Goal: Task Accomplishment & Management: Manage account settings

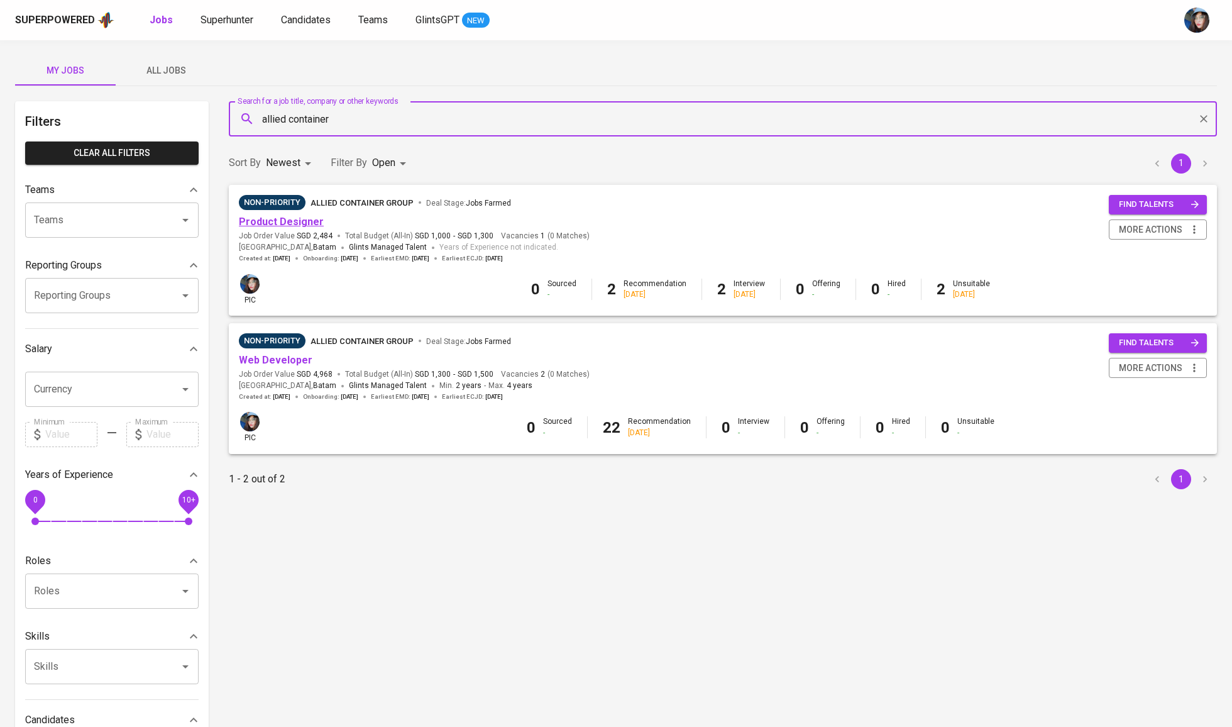
click at [296, 226] on link "Product Designer" at bounding box center [281, 222] width 85 height 12
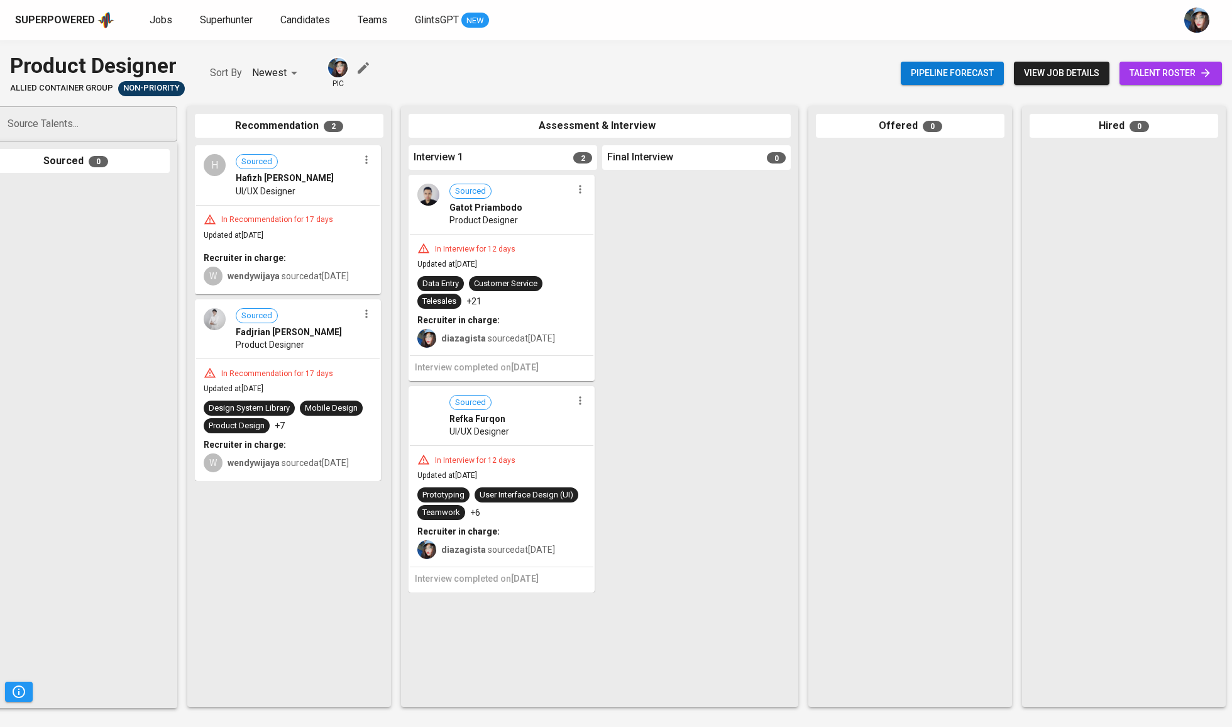
scroll to position [0, 53]
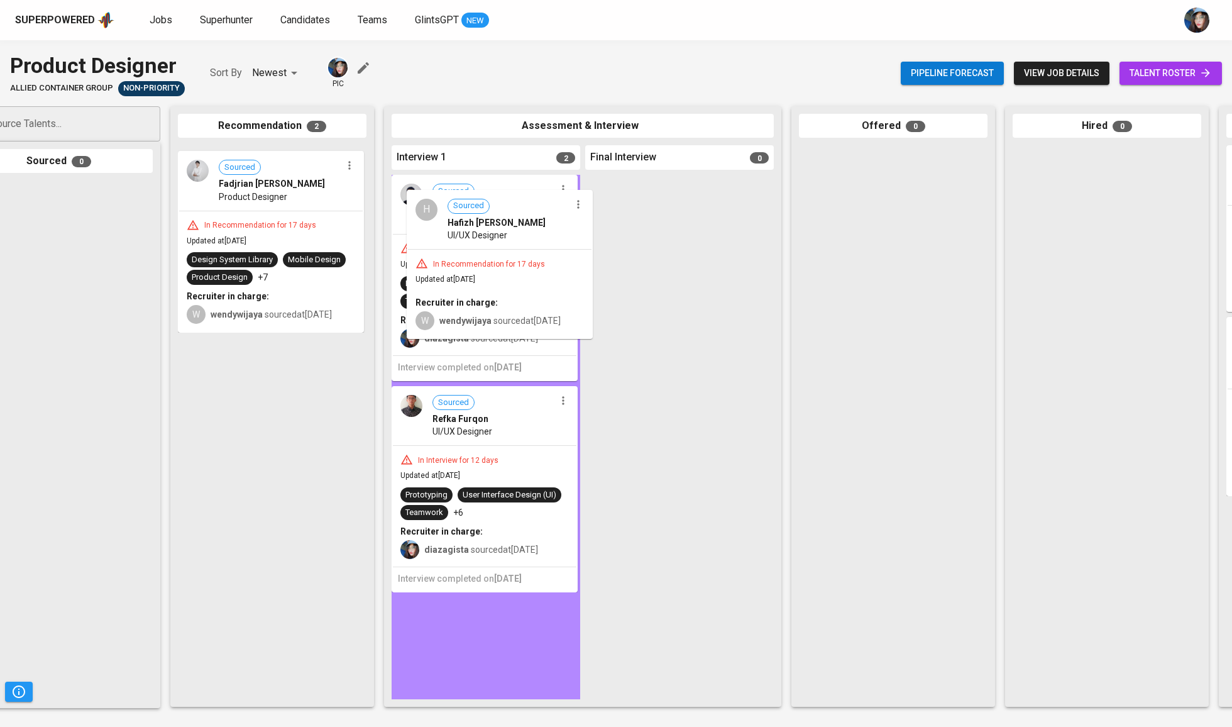
drag, startPoint x: 245, startPoint y: 186, endPoint x: 481, endPoint y: 230, distance: 239.8
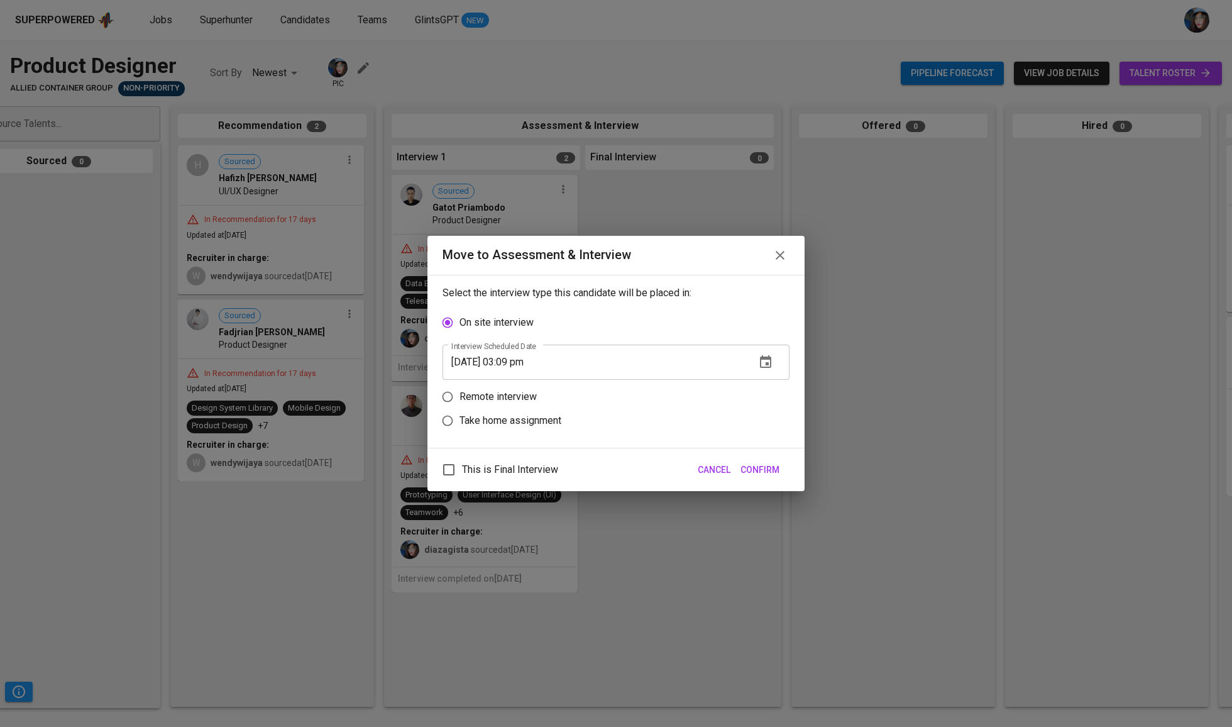
click at [528, 399] on p "Remote interview" at bounding box center [498, 396] width 77 height 15
click at [460, 399] on input "Remote interview" at bounding box center [448, 397] width 24 height 24
radio input "true"
click at [513, 388] on input "[DATE] 03:09 pm" at bounding box center [594, 385] width 303 height 35
type input "[DATE] 02:10 pm"
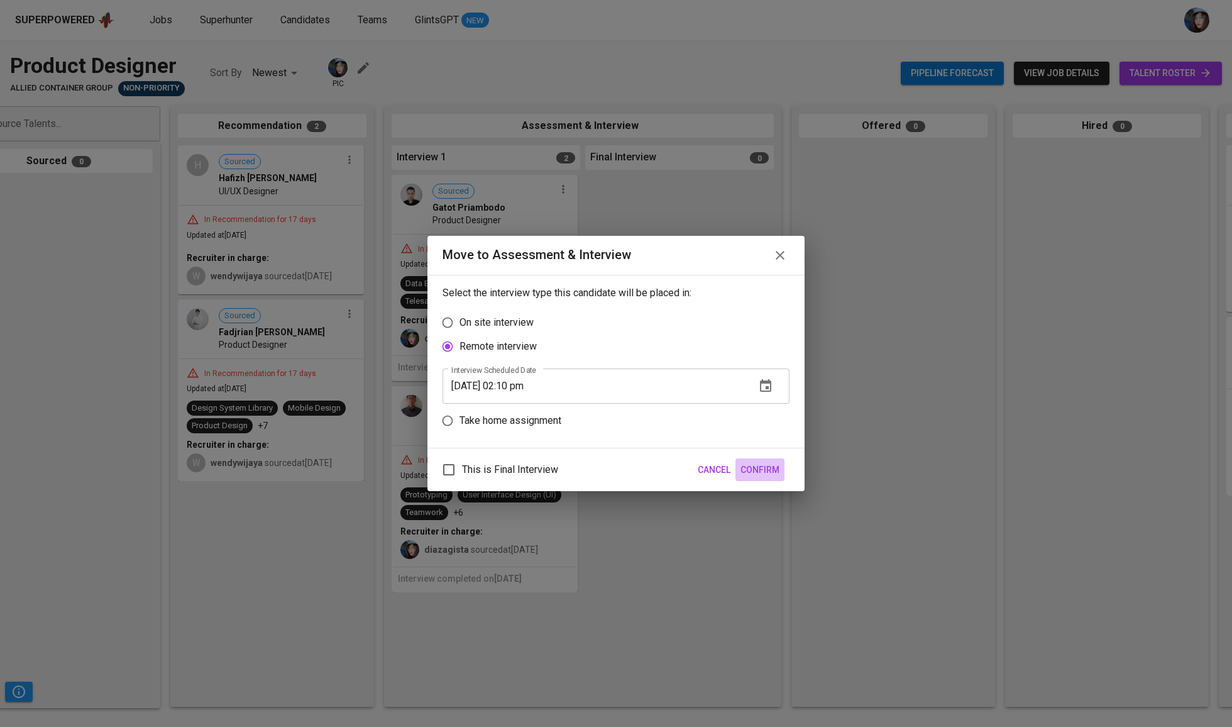
click at [778, 473] on span "Confirm" at bounding box center [760, 470] width 39 height 16
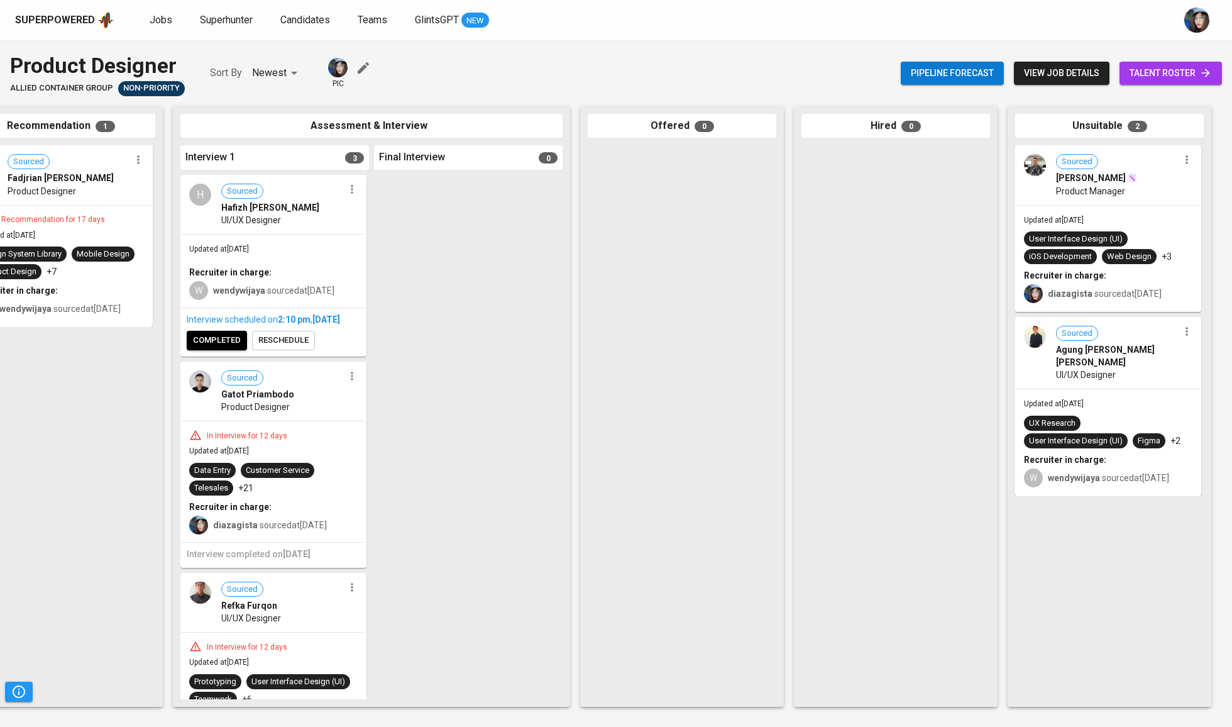
scroll to position [0, 264]
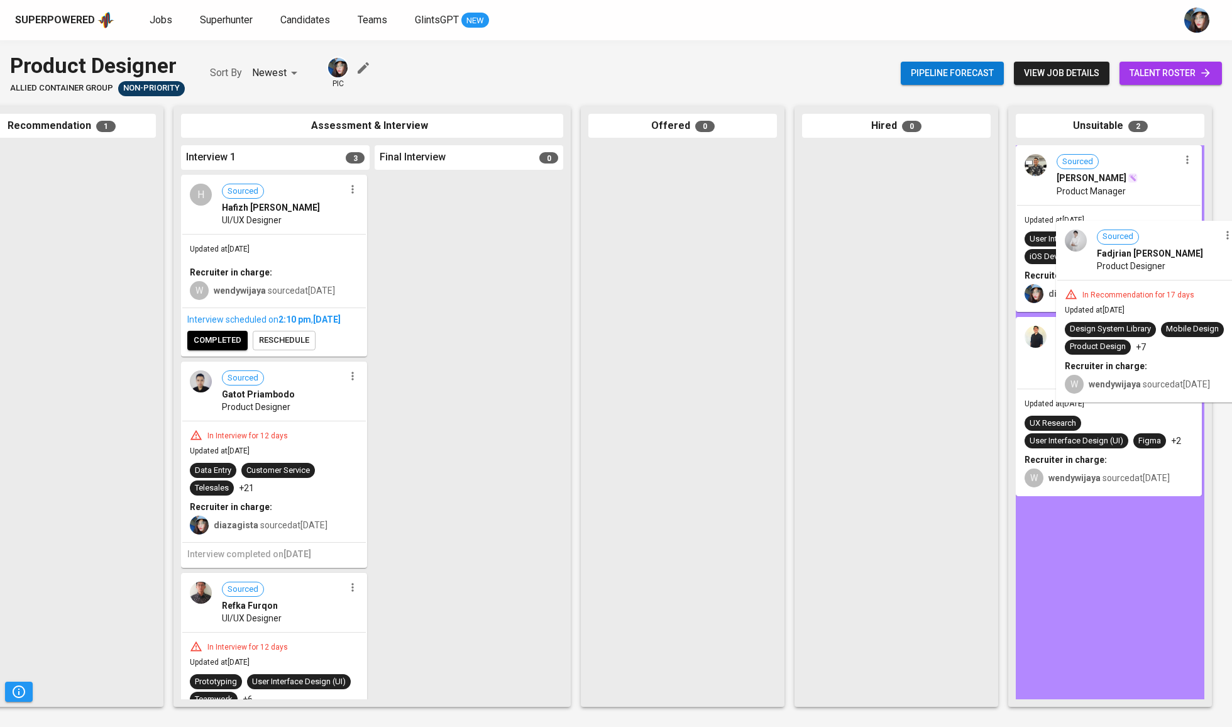
drag, startPoint x: 59, startPoint y: 182, endPoint x: 1138, endPoint y: 275, distance: 1083.1
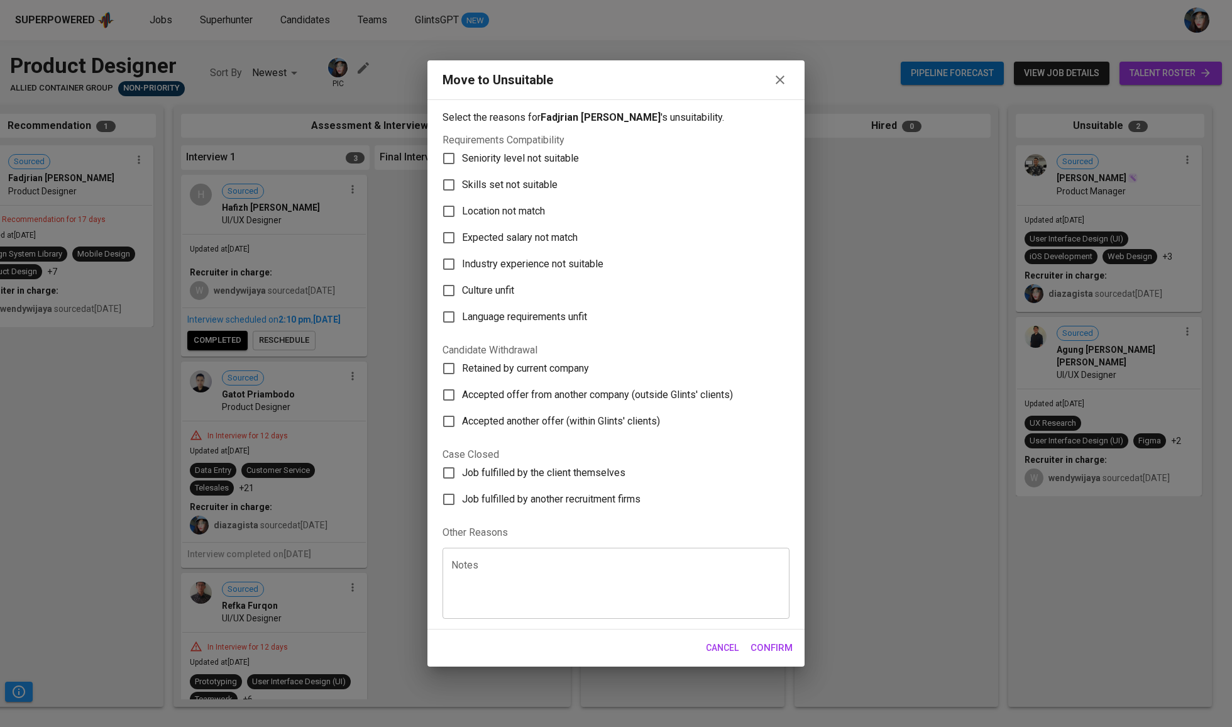
click at [516, 177] on span "Skills set not suitable" at bounding box center [510, 184] width 96 height 15
click at [462, 172] on input "Skills set not suitable" at bounding box center [449, 185] width 26 height 26
checkbox input "true"
click at [786, 656] on span "Confirm" at bounding box center [772, 648] width 42 height 16
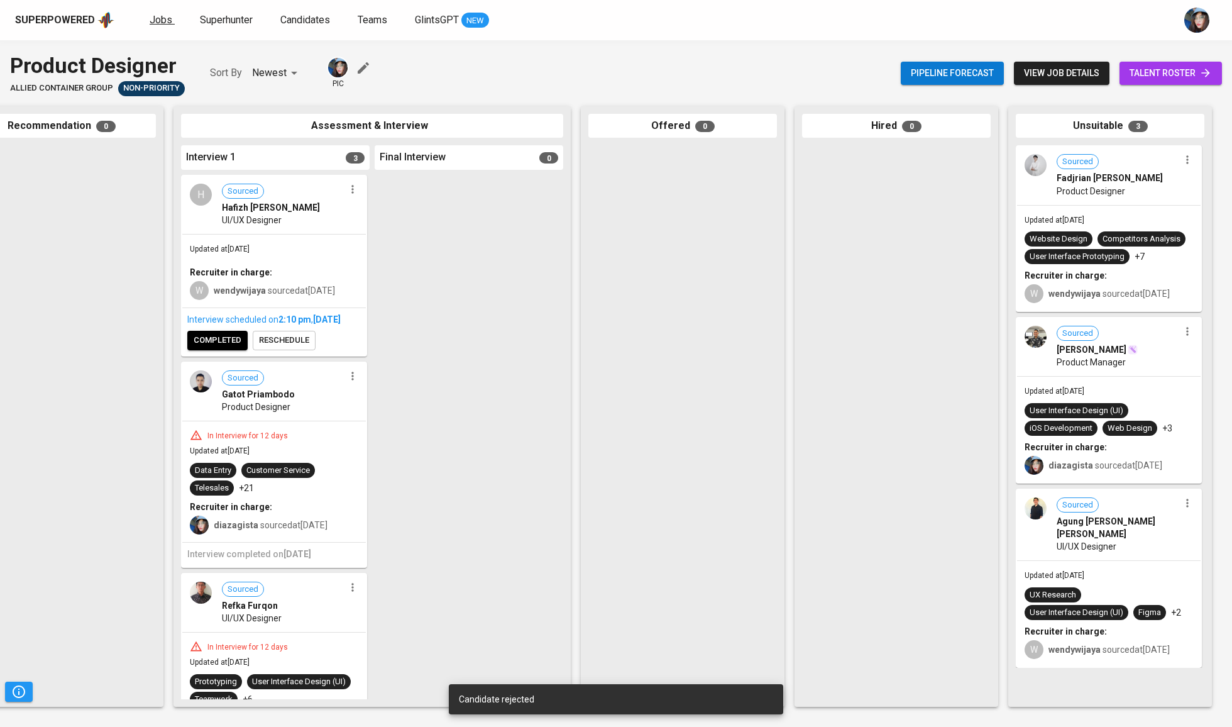
click at [150, 24] on span "Jobs" at bounding box center [161, 20] width 23 height 12
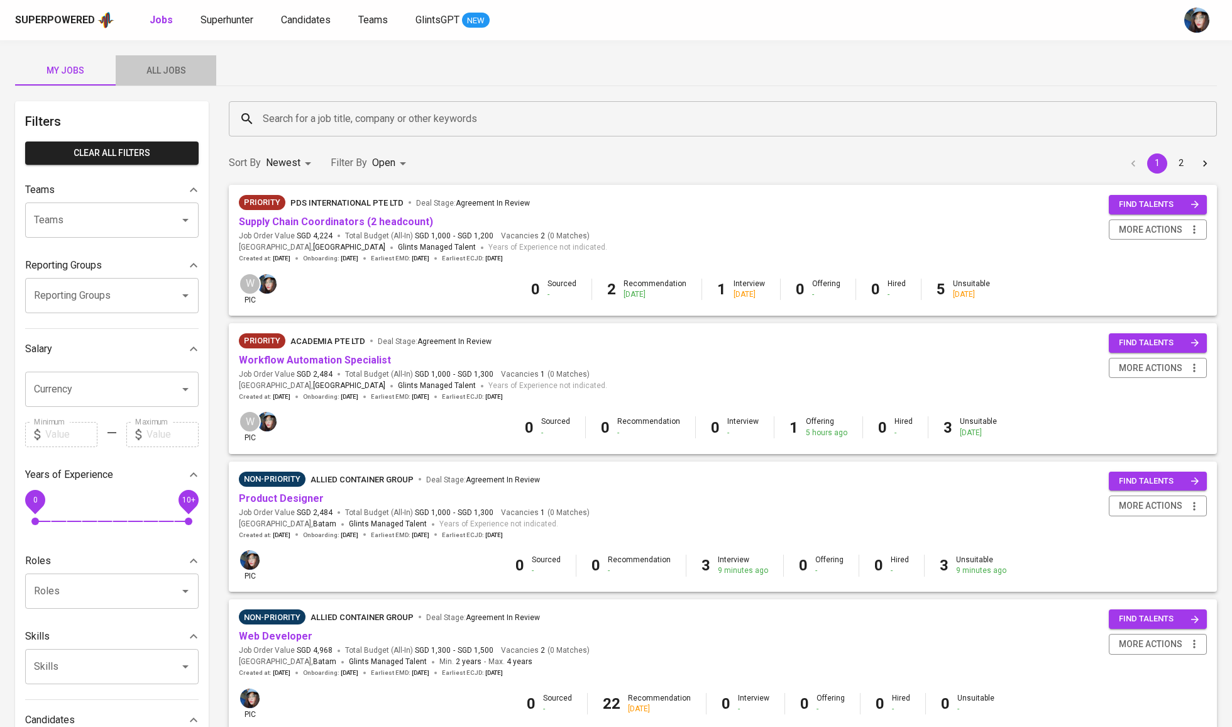
click at [182, 61] on button "All Jobs" at bounding box center [166, 70] width 101 height 30
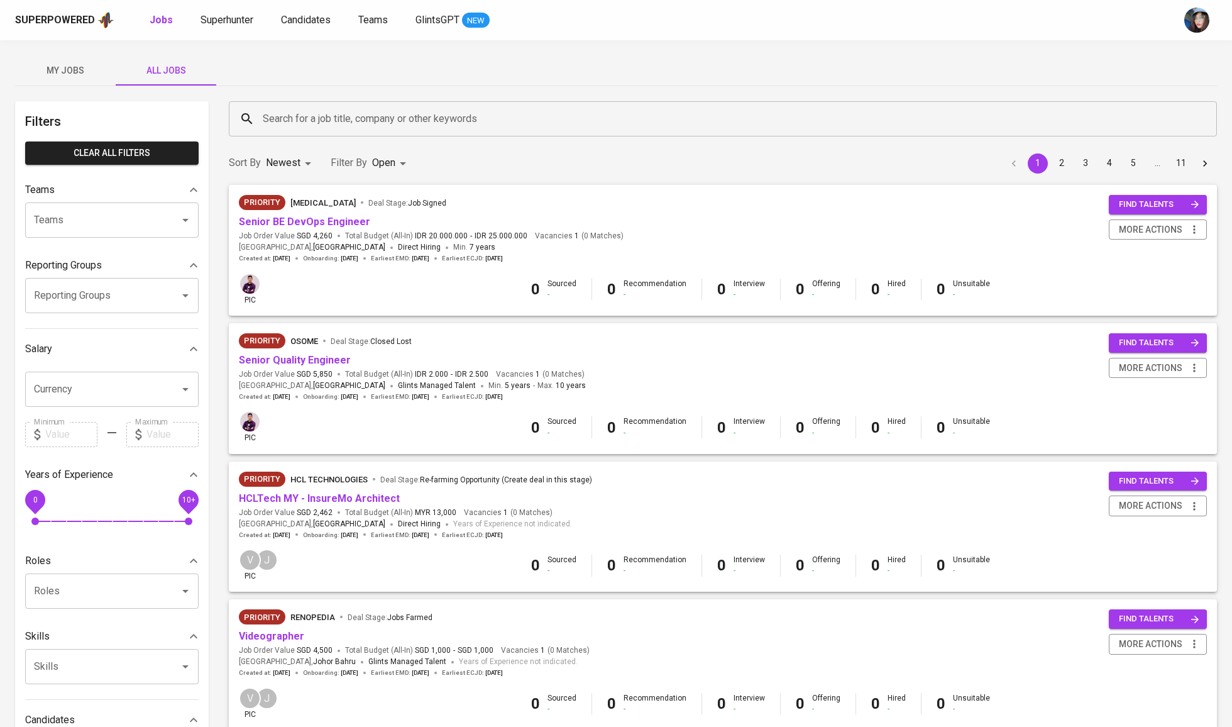
click at [161, 238] on div "Teams" at bounding box center [112, 219] width 174 height 35
click at [101, 259] on li "Pod Medwi" at bounding box center [112, 261] width 174 height 23
type input "medw"
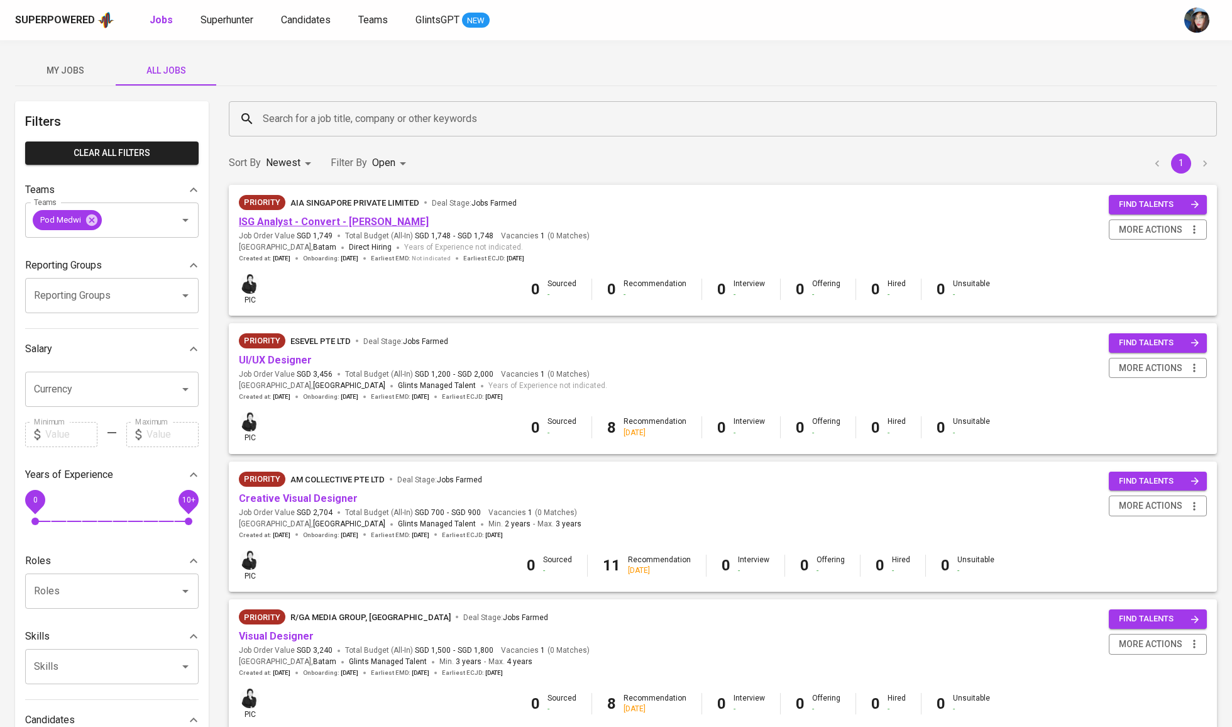
click at [329, 220] on link "ISG Analyst - Convert - [PERSON_NAME]" at bounding box center [334, 222] width 190 height 12
